Goal: Check status: Check status

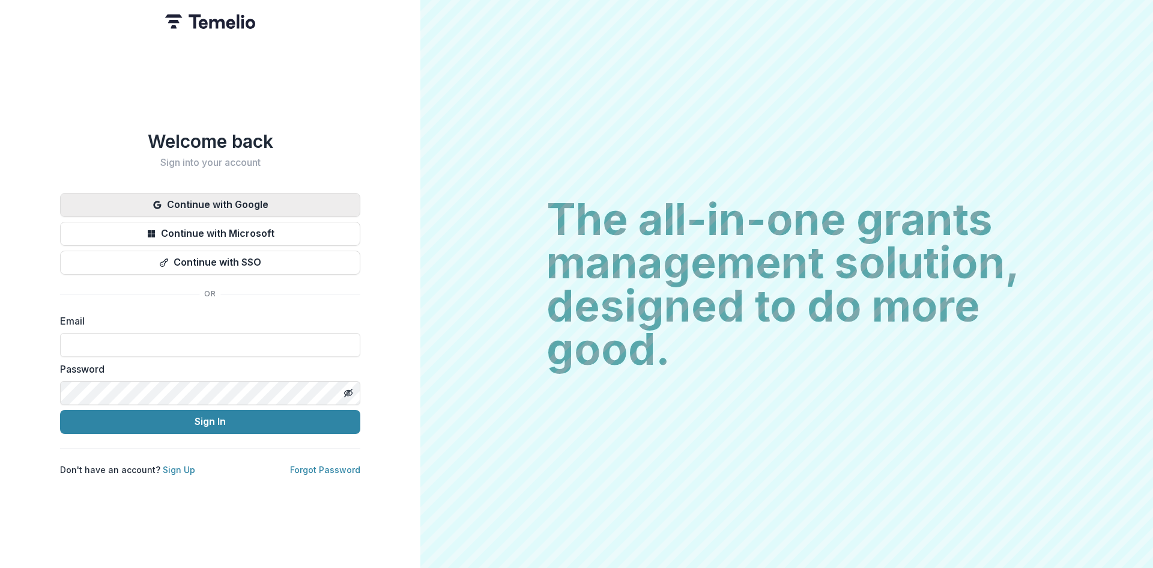
click at [244, 196] on button "Continue with Google" at bounding box center [210, 205] width 300 height 24
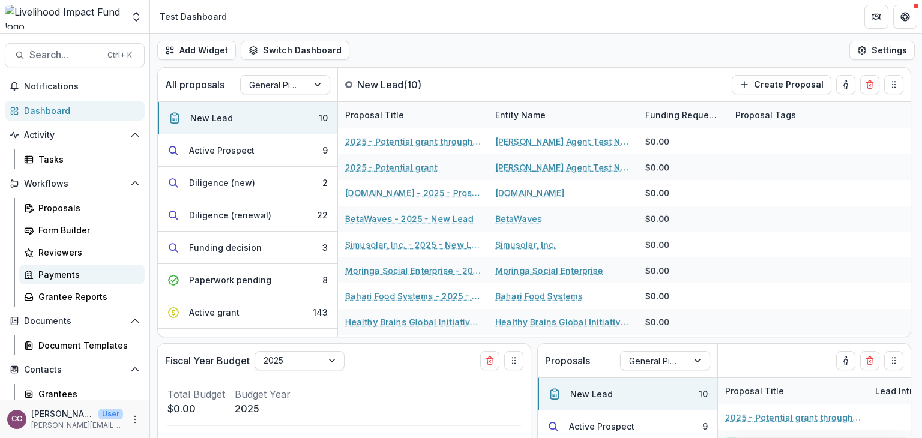
click at [62, 272] on div "Payments" at bounding box center [86, 274] width 97 height 13
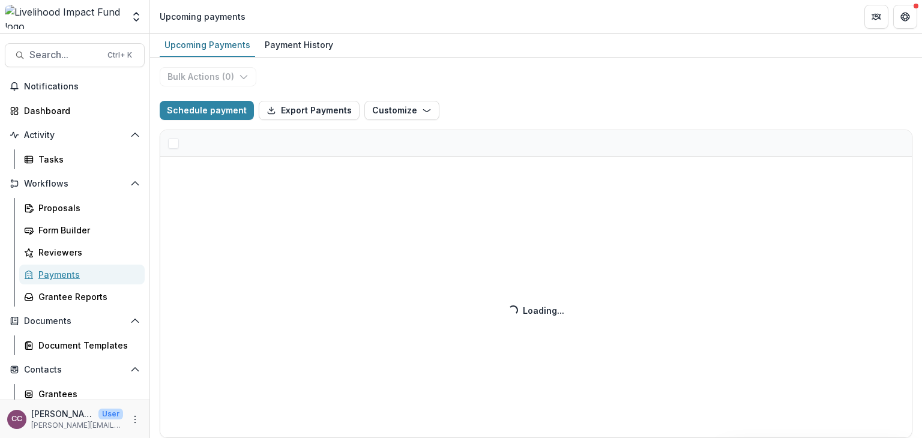
select select "******"
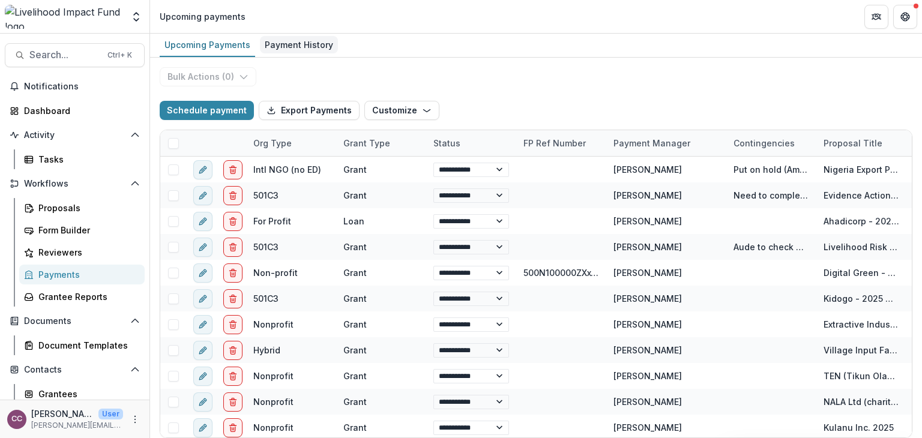
click at [315, 43] on div "Payment History" at bounding box center [299, 44] width 78 height 17
